Goal: Task Accomplishment & Management: Manage account settings

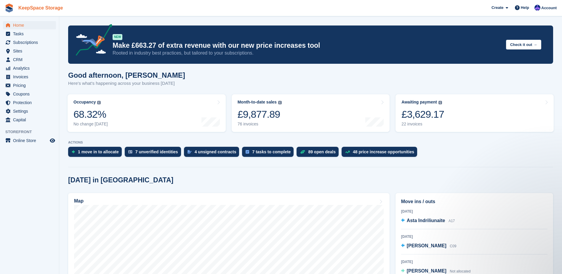
drag, startPoint x: 0, startPoint y: 0, endPoint x: 46, endPoint y: 7, distance: 46.3
click at [46, 7] on link "KeepSpace Storage" at bounding box center [40, 8] width 49 height 10
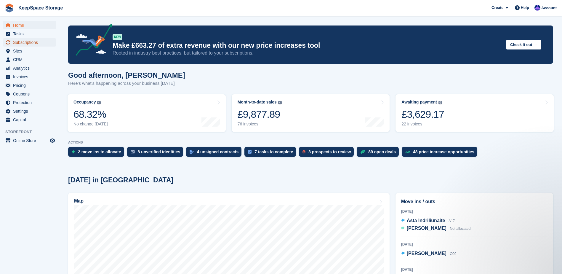
click at [34, 44] on span "Subscriptions" at bounding box center [31, 42] width 36 height 8
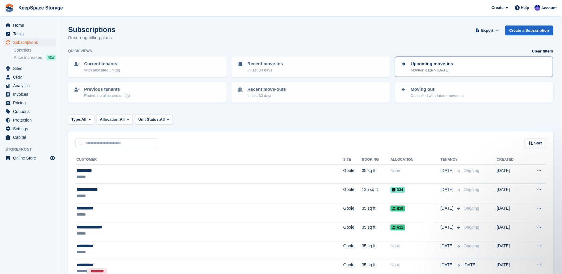
click at [480, 60] on link "Upcoming move-ins Move-in date > today" at bounding box center [473, 67] width 157 height 20
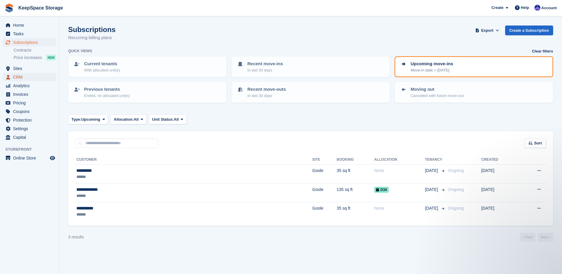
click at [38, 73] on span "CRM" at bounding box center [31, 77] width 36 height 8
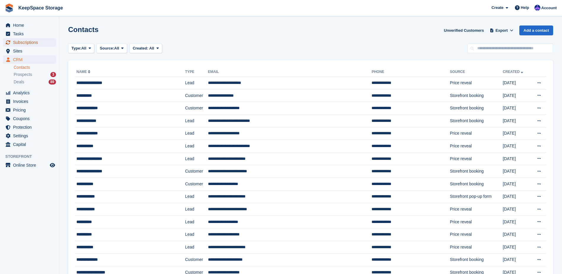
click at [27, 41] on span "Subscriptions" at bounding box center [31, 42] width 36 height 8
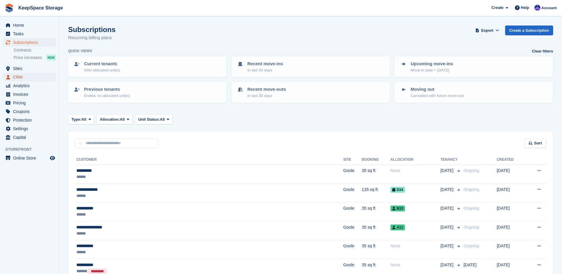
click at [37, 76] on span "CRM" at bounding box center [31, 77] width 36 height 8
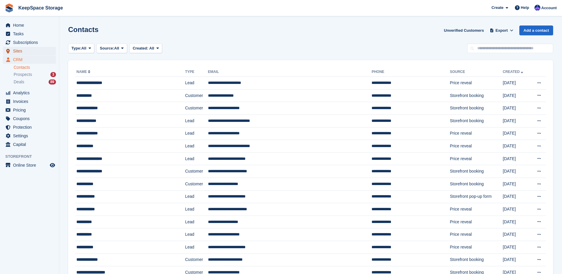
click at [26, 49] on span "Sites" at bounding box center [31, 51] width 36 height 8
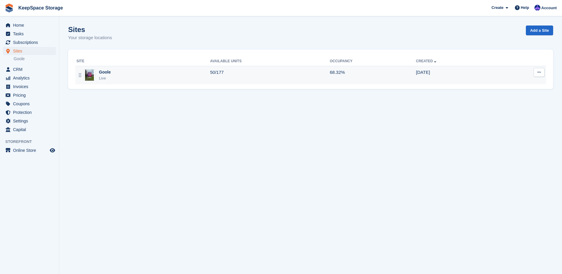
click at [155, 79] on div "Goole Live" at bounding box center [143, 75] width 134 height 12
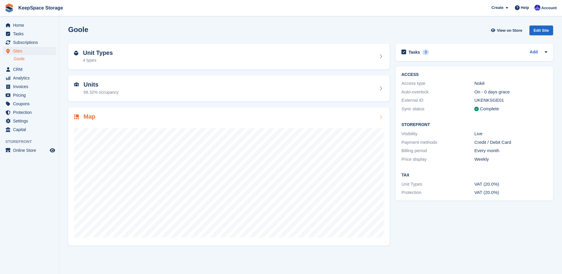
click at [234, 114] on div "Map" at bounding box center [228, 117] width 309 height 8
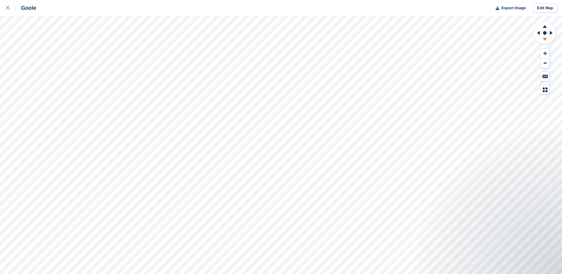
click at [545, 38] on icon at bounding box center [544, 39] width 4 height 3
click at [546, 25] on icon at bounding box center [544, 25] width 15 height 7
click at [545, 40] on icon at bounding box center [544, 39] width 15 height 7
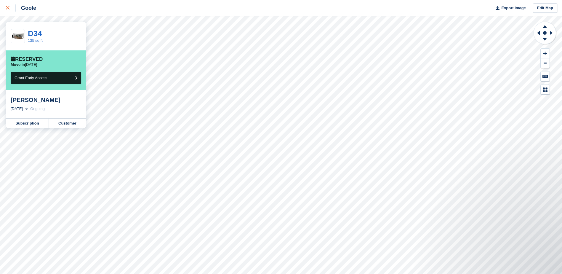
click at [5, 5] on link at bounding box center [8, 8] width 16 height 16
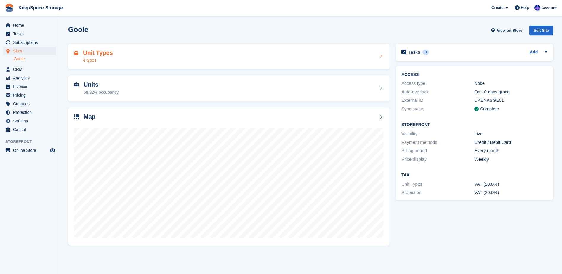
click at [131, 54] on div "Unit Types 4 types" at bounding box center [228, 56] width 309 height 14
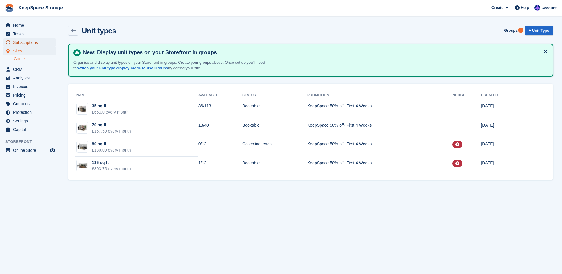
click at [33, 42] on span "Subscriptions" at bounding box center [31, 42] width 36 height 8
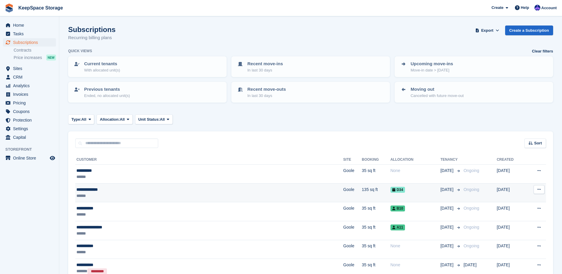
click at [169, 183] on td "**********" at bounding box center [209, 192] width 268 height 19
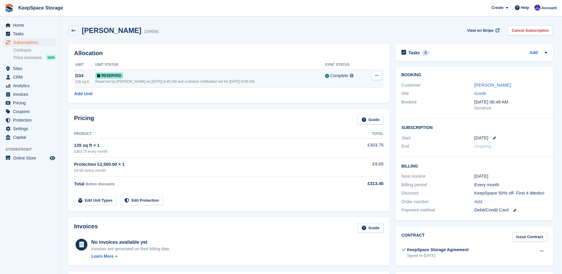
click at [377, 75] on icon at bounding box center [376, 75] width 3 height 4
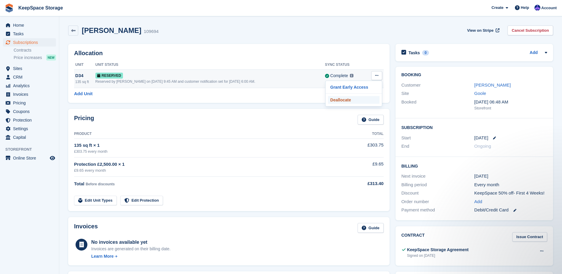
click at [339, 102] on p "Deallocate" at bounding box center [354, 100] width 52 height 8
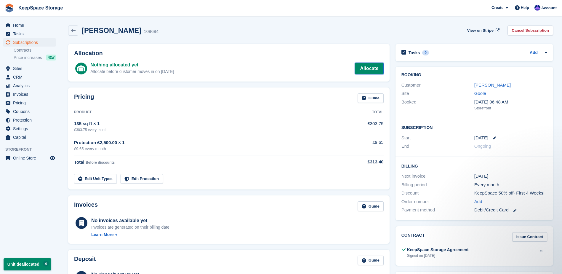
click at [369, 67] on link "Allocate" at bounding box center [369, 68] width 28 height 12
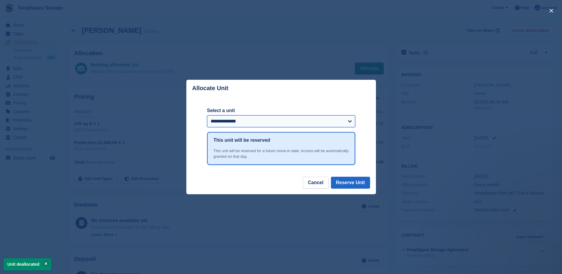
click at [224, 121] on select "**********" at bounding box center [281, 121] width 148 height 12
select select "*****"
click at [207, 115] on select "**********" at bounding box center [281, 121] width 148 height 12
click at [356, 184] on button "Reserve Unit" at bounding box center [350, 182] width 39 height 12
